Goal: Task Accomplishment & Management: Manage account settings

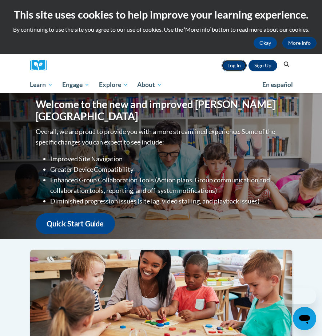
click at [237, 63] on link "Log In" at bounding box center [233, 66] width 25 height 12
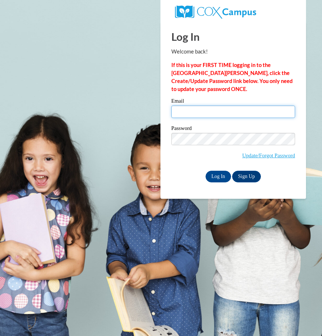
click at [198, 106] on input "Email" at bounding box center [233, 111] width 124 height 12
type input "sglover5@ggc.edu"
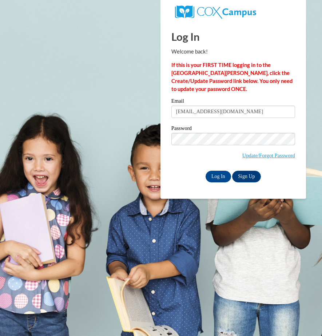
click at [216, 130] on label "Password" at bounding box center [233, 128] width 124 height 7
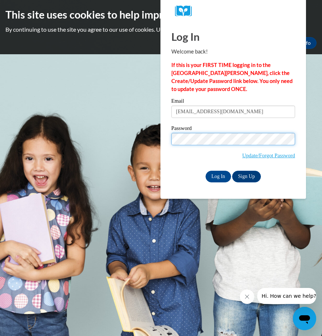
click at [205, 171] on input "Log In" at bounding box center [217, 177] width 25 height 12
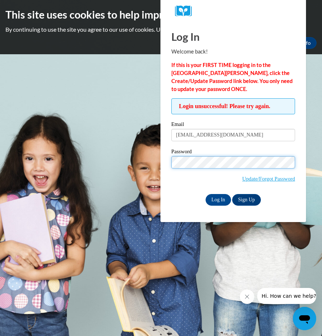
click at [205, 194] on input "Log In" at bounding box center [217, 200] width 25 height 12
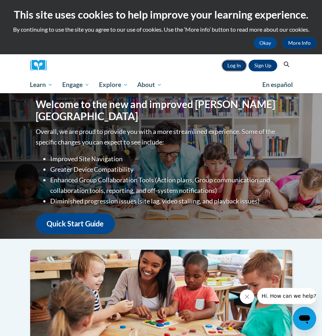
click at [231, 65] on link "Log In" at bounding box center [233, 66] width 25 height 12
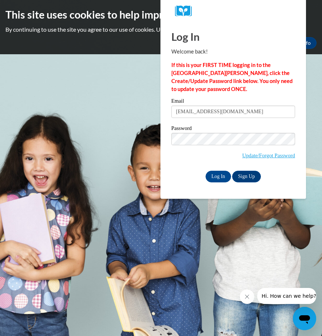
click at [230, 115] on input "sglover5@ggc.edu" at bounding box center [233, 111] width 124 height 12
click at [201, 132] on label "Password" at bounding box center [233, 128] width 124 height 7
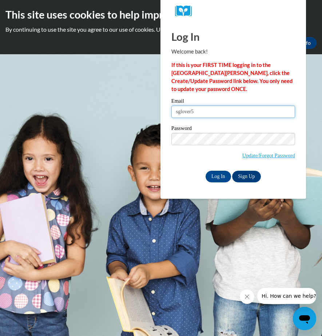
click at [218, 112] on input "sglover5" at bounding box center [233, 111] width 124 height 12
type input "sglover5@ggc.edu"
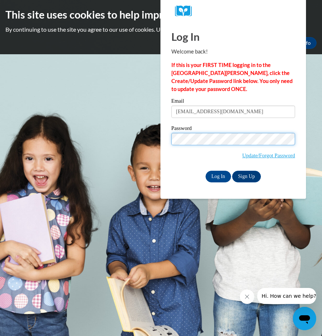
click at [205, 171] on input "Log In" at bounding box center [217, 177] width 25 height 12
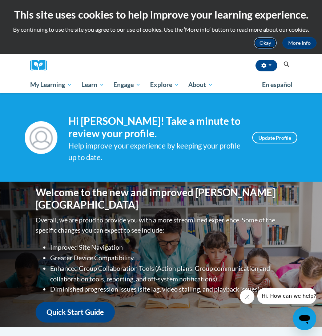
click at [262, 42] on button "Okay" at bounding box center [265, 43] width 23 height 12
